Goal: Task Accomplishment & Management: Manage account settings

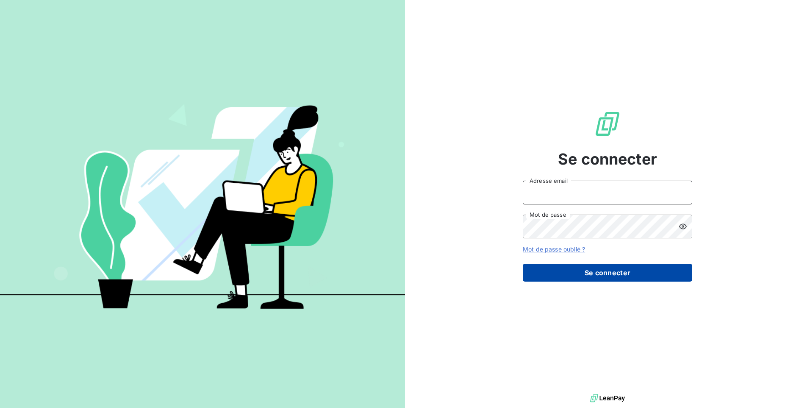
type input "[EMAIL_ADDRESS][DOMAIN_NAME]"
click at [642, 270] on button "Se connecter" at bounding box center [608, 273] width 170 height 18
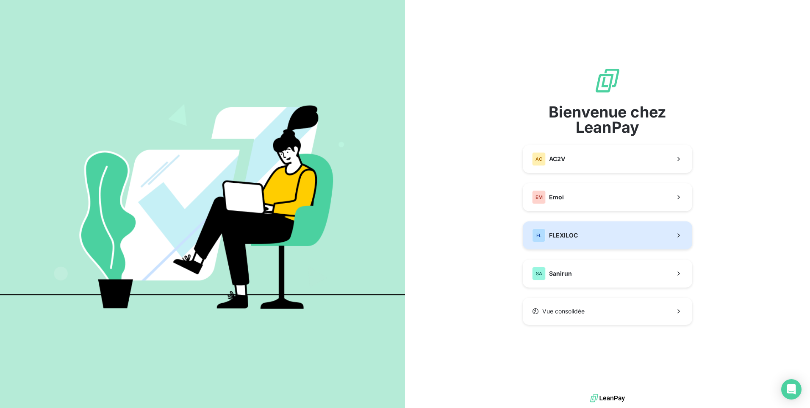
click at [615, 238] on button "FL FLEXILOC" at bounding box center [608, 235] width 170 height 28
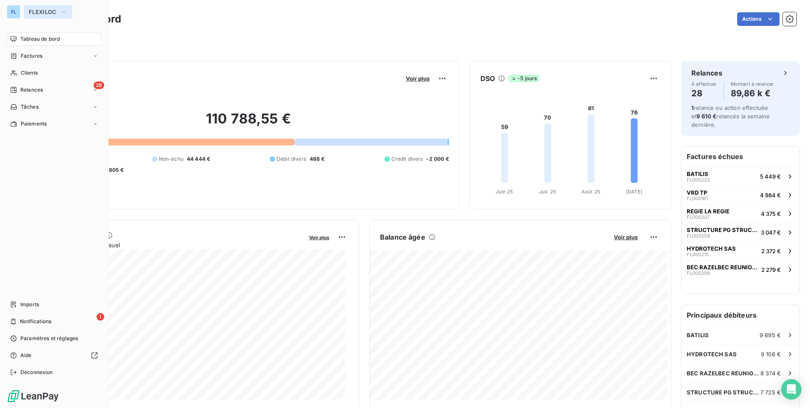
click at [62, 12] on icon "button" at bounding box center [63, 12] width 7 height 8
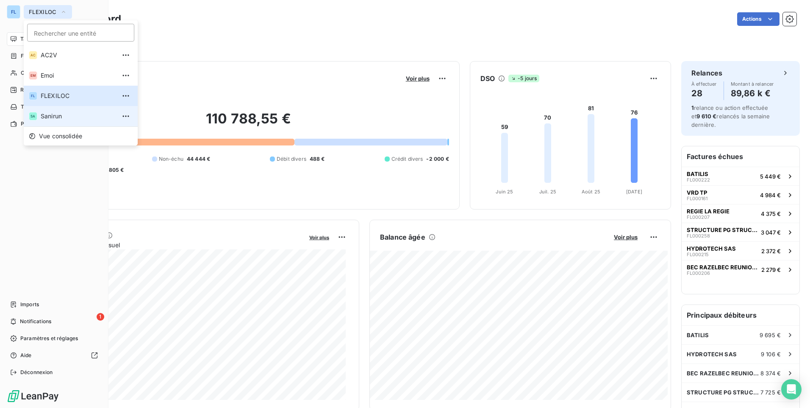
click at [74, 115] on span "Sanirun" at bounding box center [78, 116] width 75 height 8
